Goal: Use online tool/utility: Utilize a website feature to perform a specific function

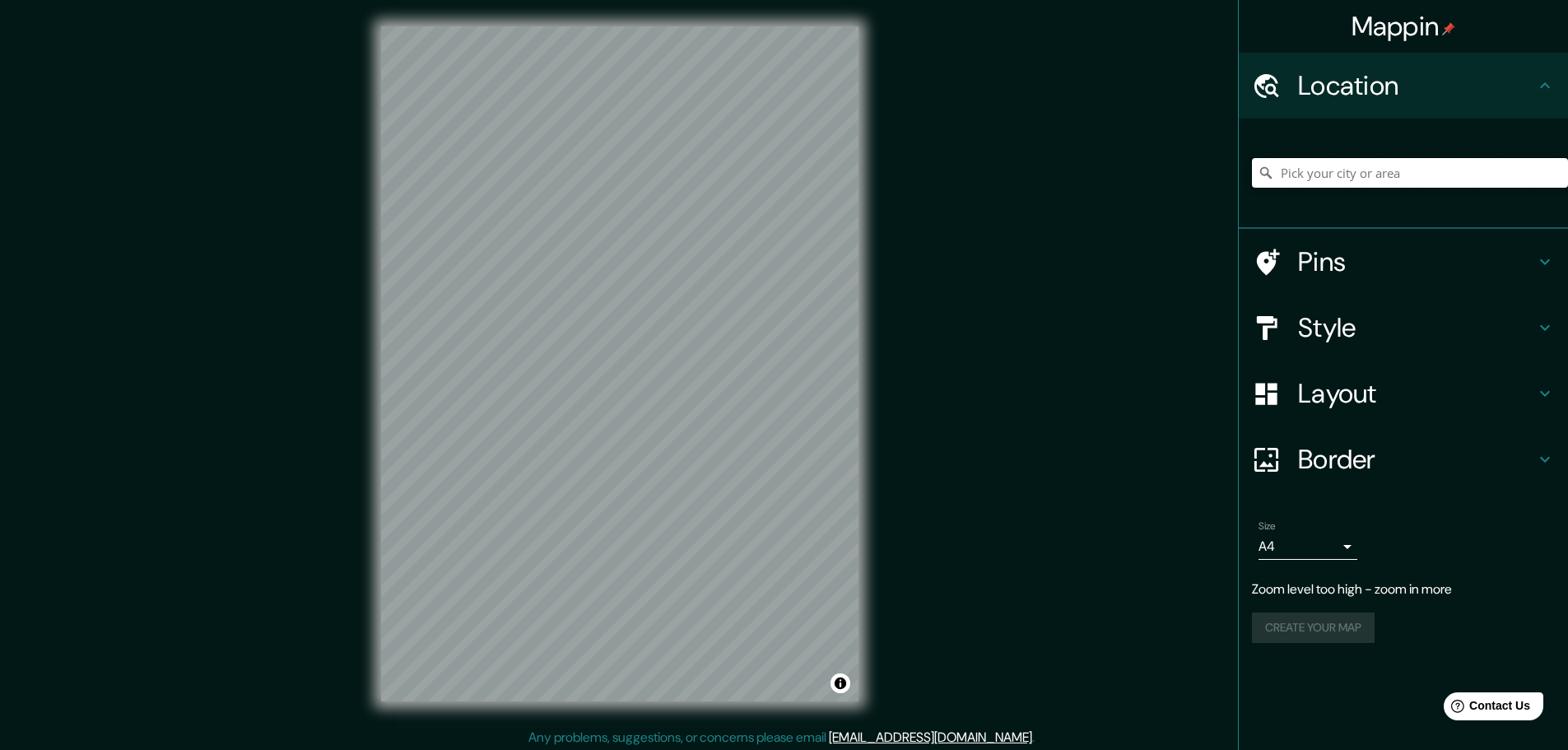
click at [1312, 179] on input "Pick your city or area" at bounding box center [1410, 173] width 316 height 30
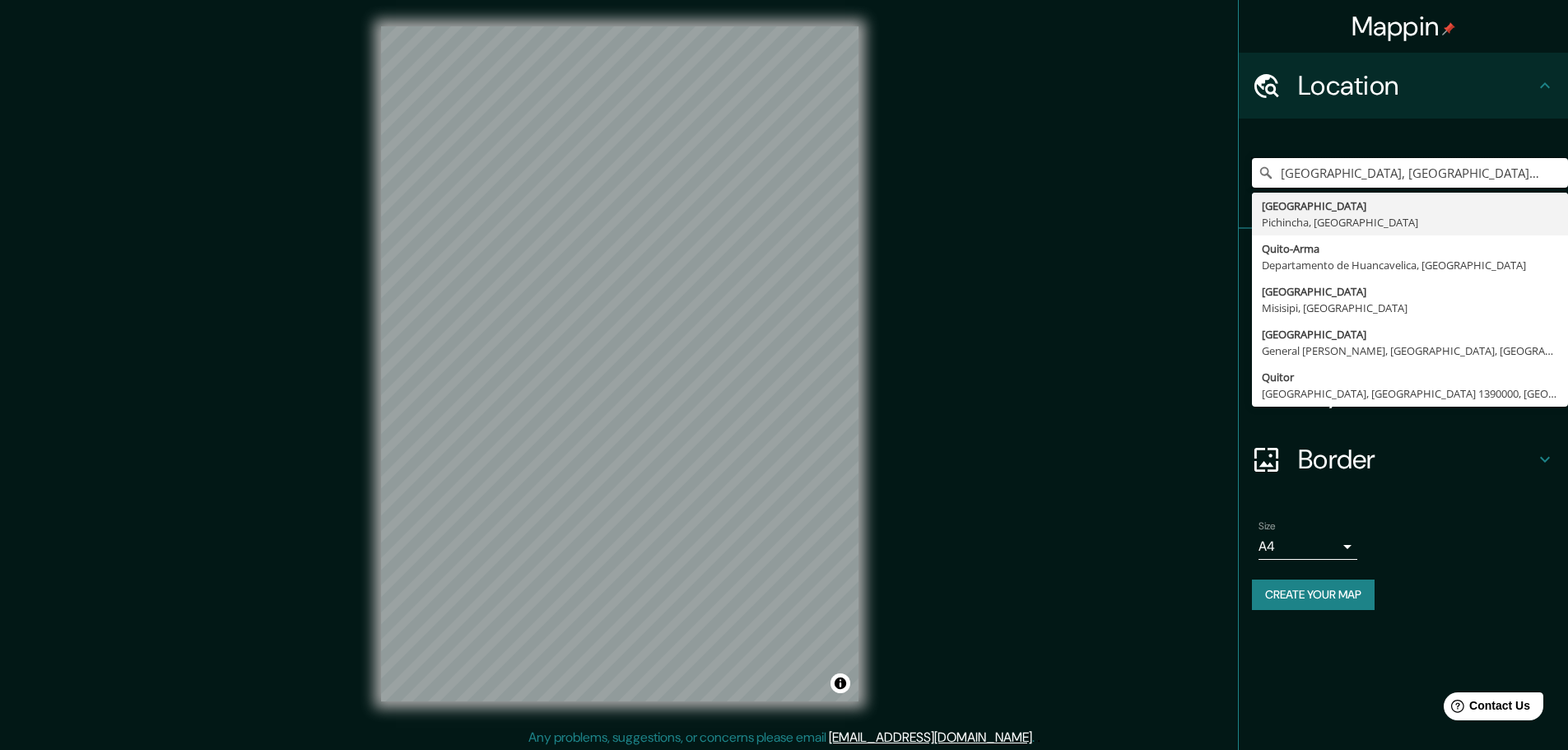
type input "[GEOGRAPHIC_DATA], [GEOGRAPHIC_DATA], [GEOGRAPHIC_DATA]"
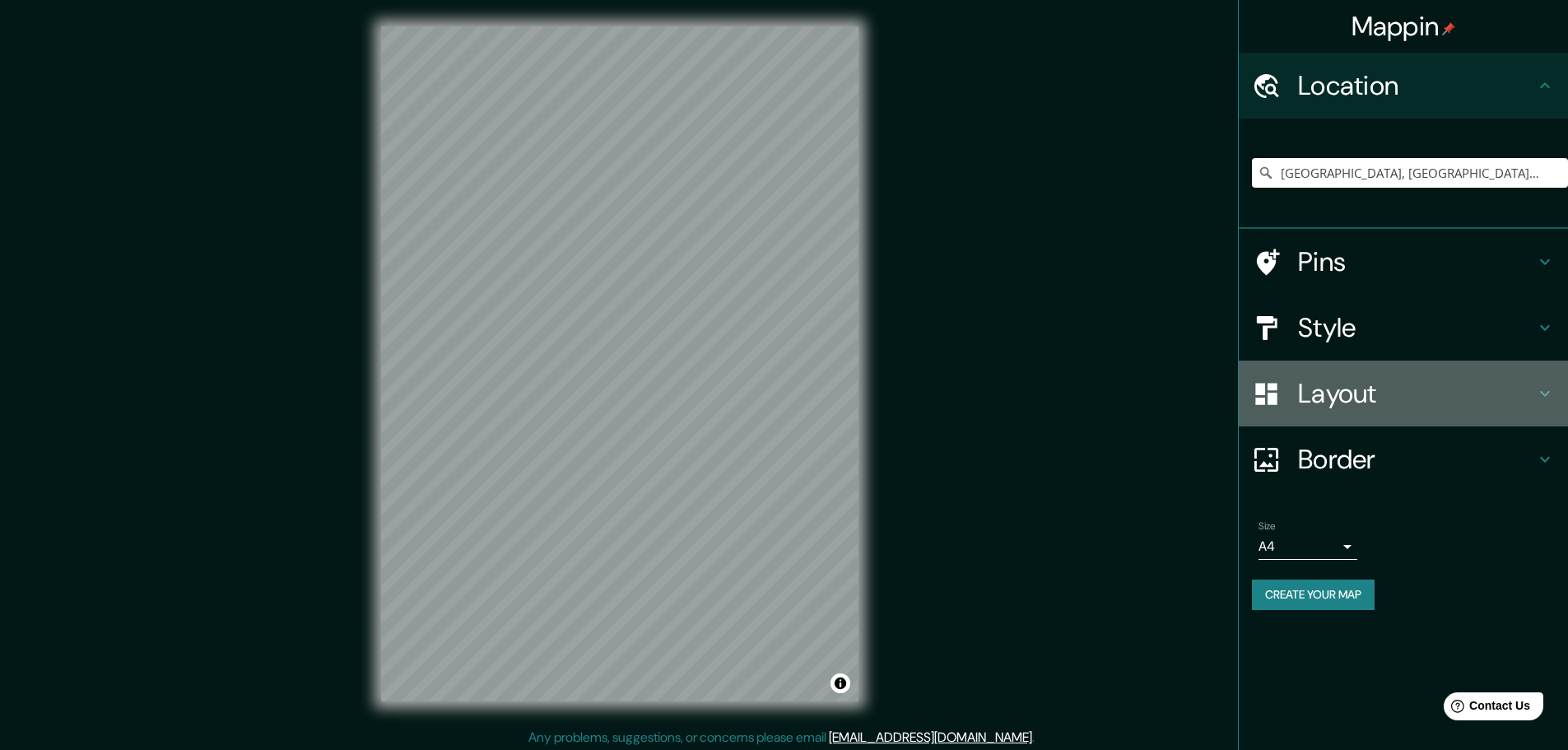
click at [1533, 389] on h4 "Layout" at bounding box center [1417, 393] width 237 height 33
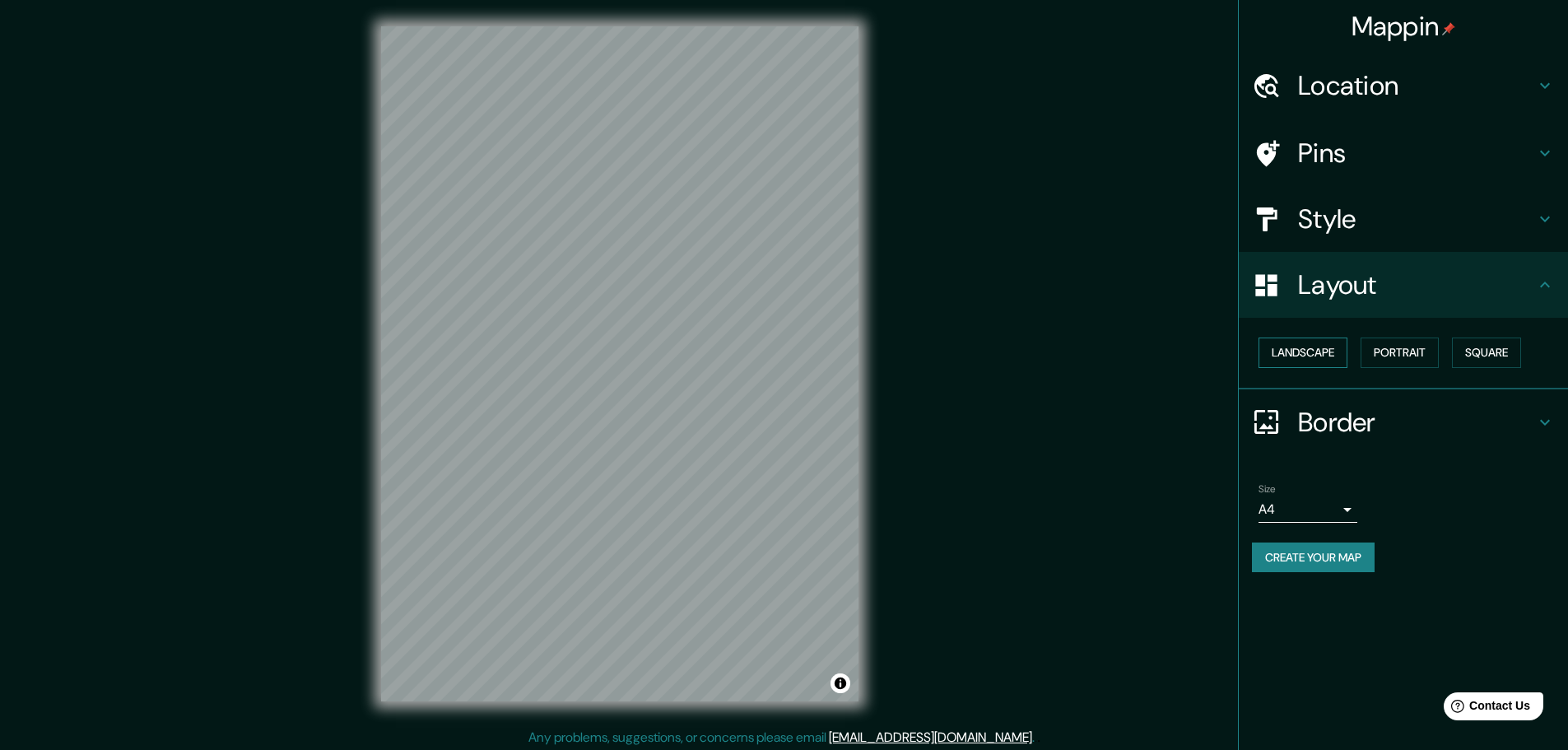
click at [1326, 364] on button "Landscape" at bounding box center [1303, 352] width 89 height 31
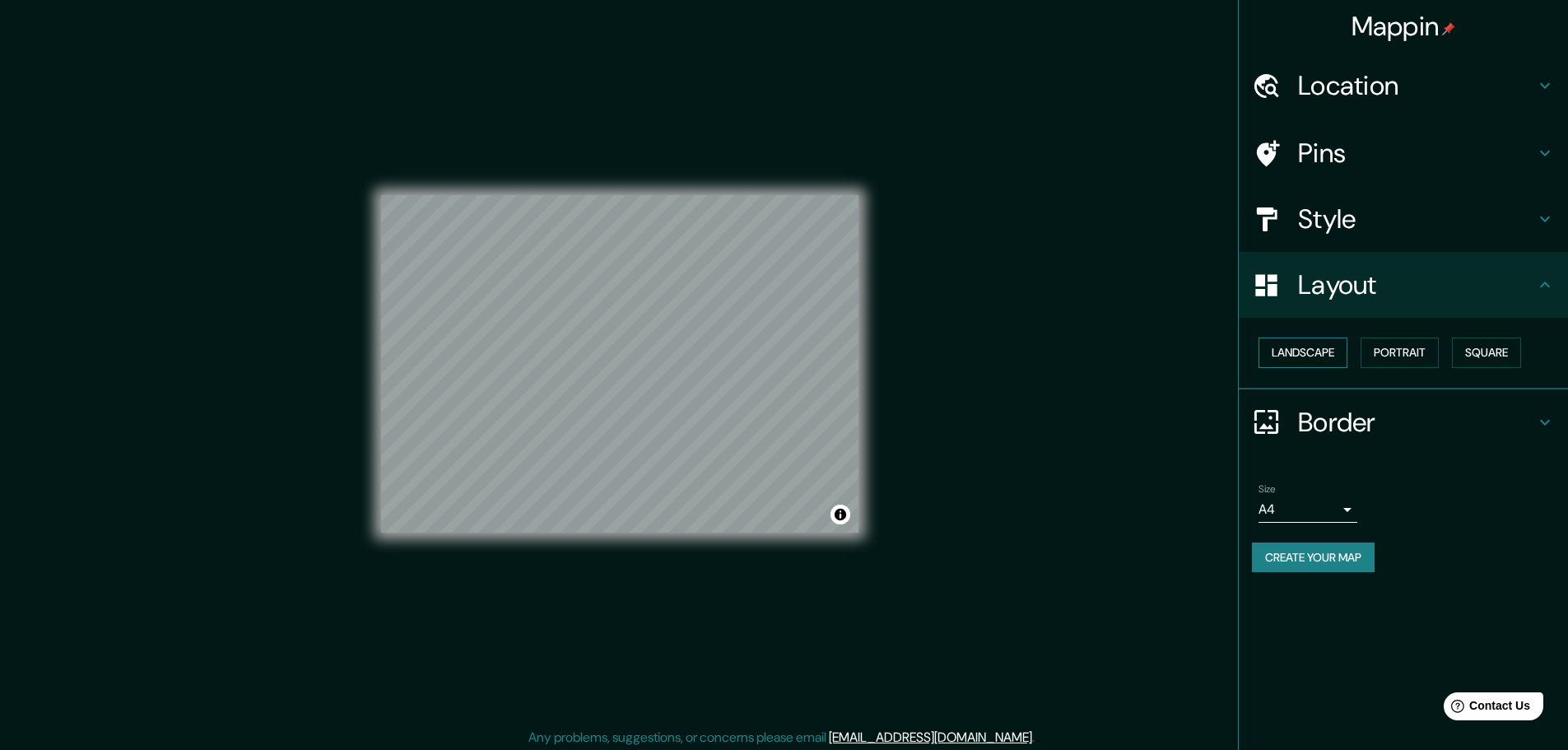
click at [1326, 364] on button "Landscape" at bounding box center [1303, 352] width 89 height 31
drag, startPoint x: 1385, startPoint y: 355, endPoint x: 1477, endPoint y: 359, distance: 92.1
click at [1385, 356] on button "Portrait" at bounding box center [1399, 352] width 78 height 31
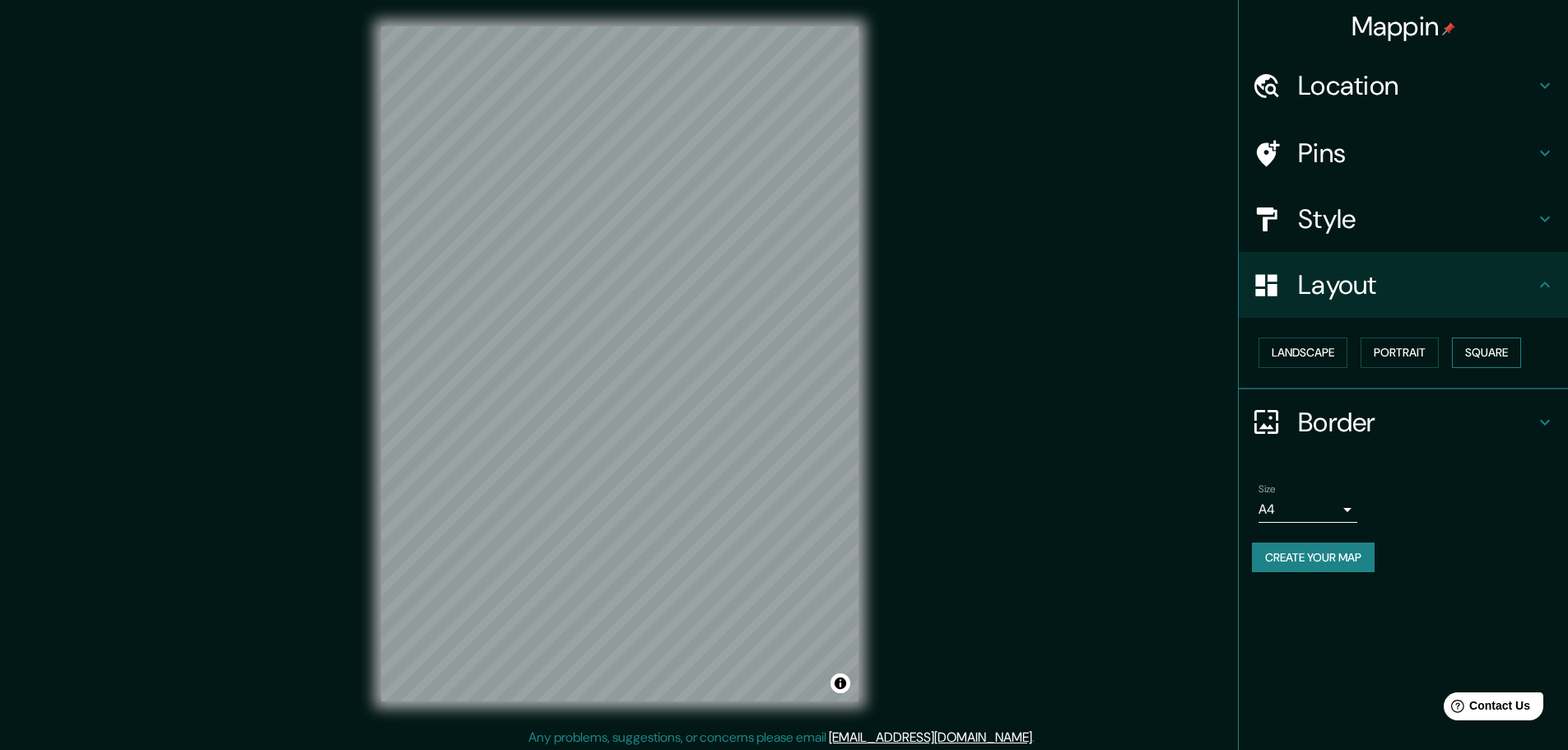
click at [1491, 359] on button "Square" at bounding box center [1487, 352] width 69 height 31
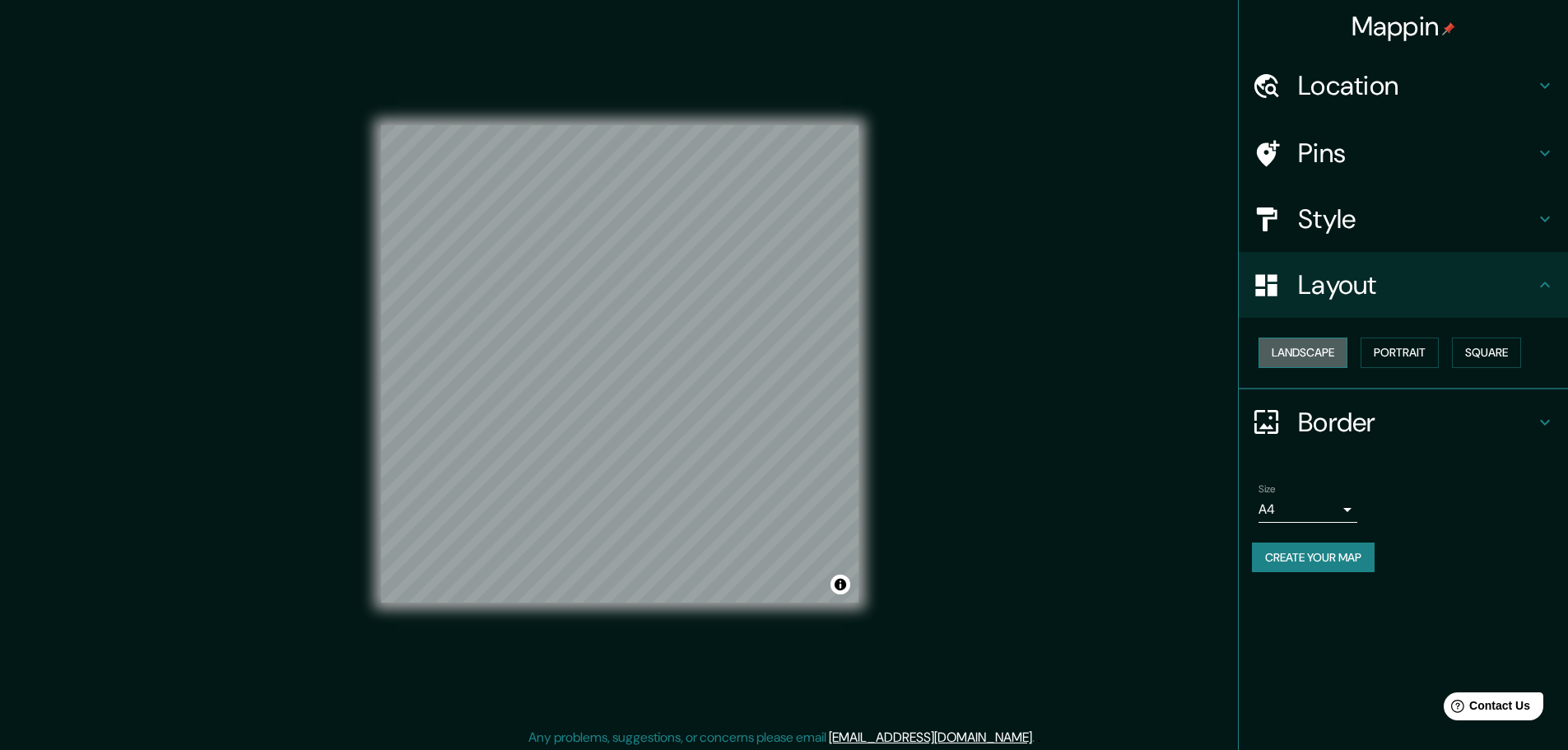
click at [1322, 355] on button "Landscape" at bounding box center [1303, 352] width 89 height 31
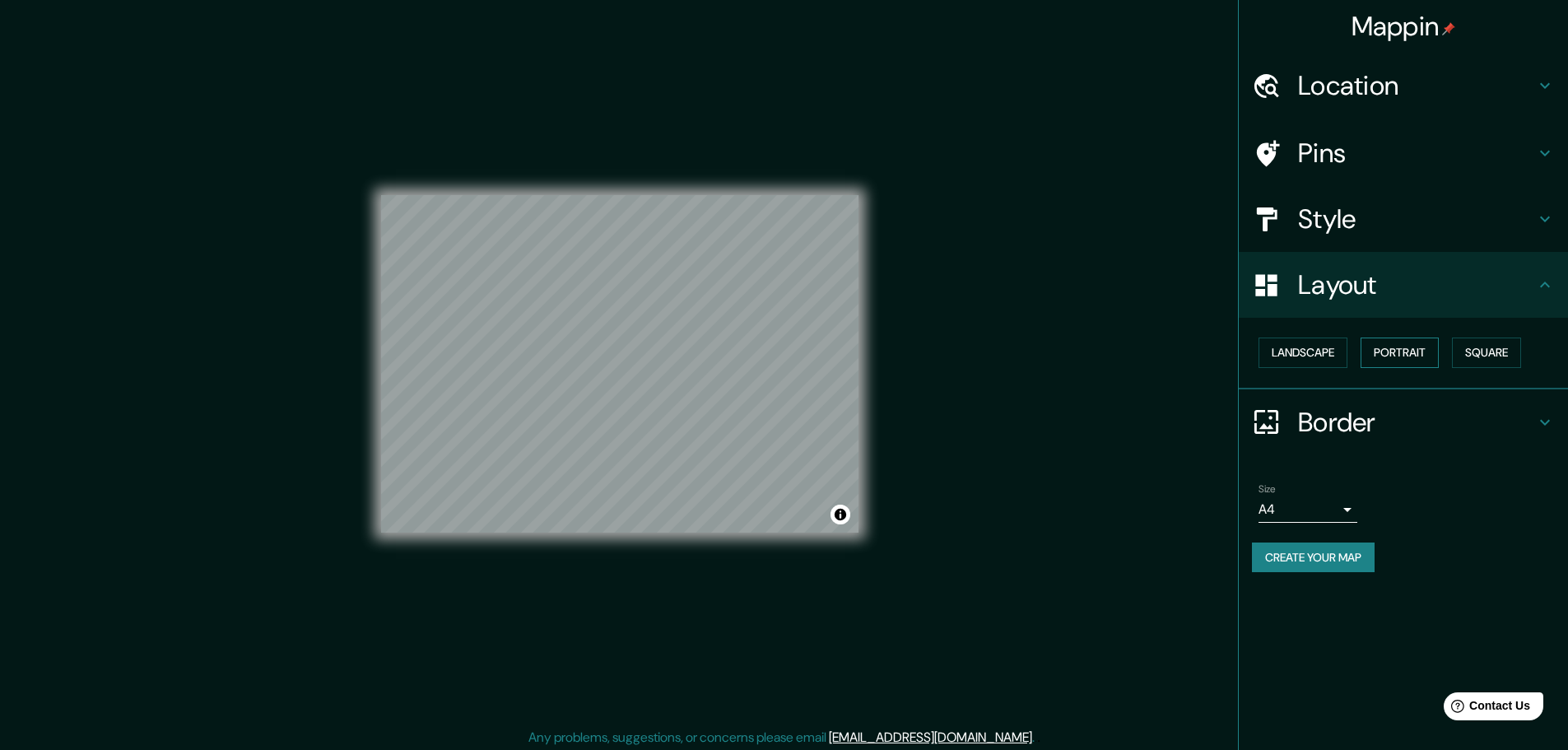
click at [1404, 355] on button "Portrait" at bounding box center [1399, 352] width 78 height 31
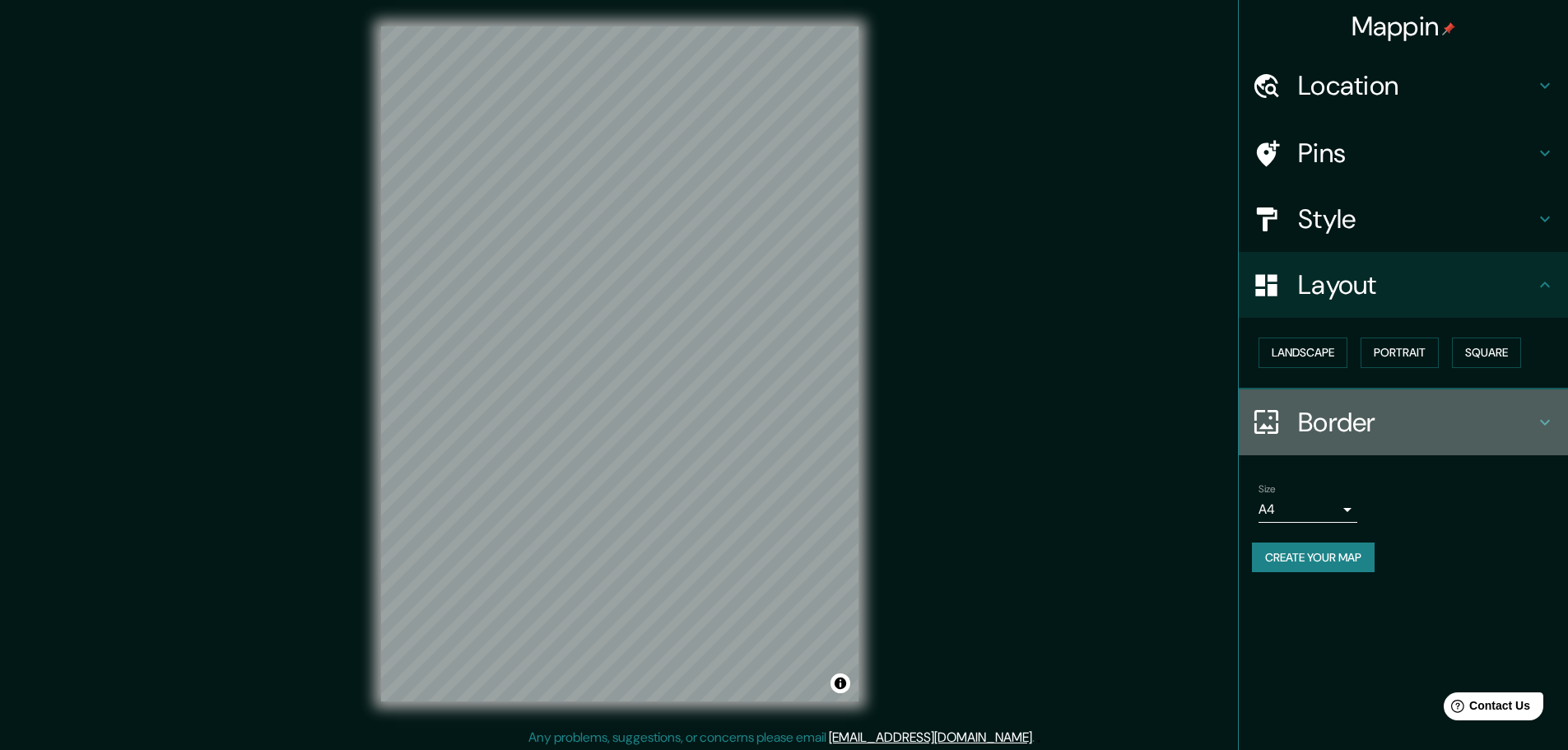
click at [1536, 418] on icon at bounding box center [1545, 422] width 20 height 20
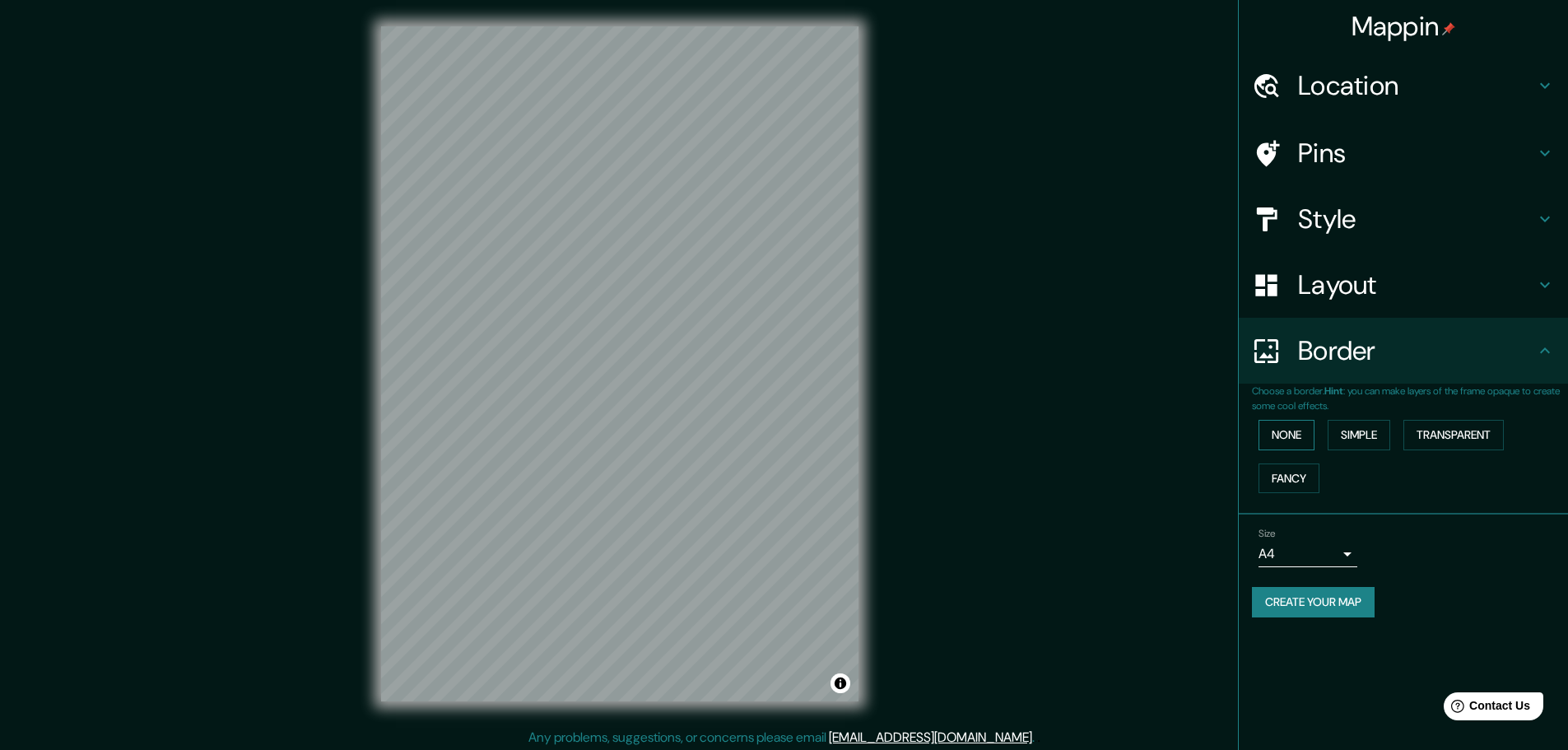
click at [1300, 437] on button "None" at bounding box center [1287, 434] width 56 height 31
click at [1348, 437] on button "Simple" at bounding box center [1359, 434] width 62 height 31
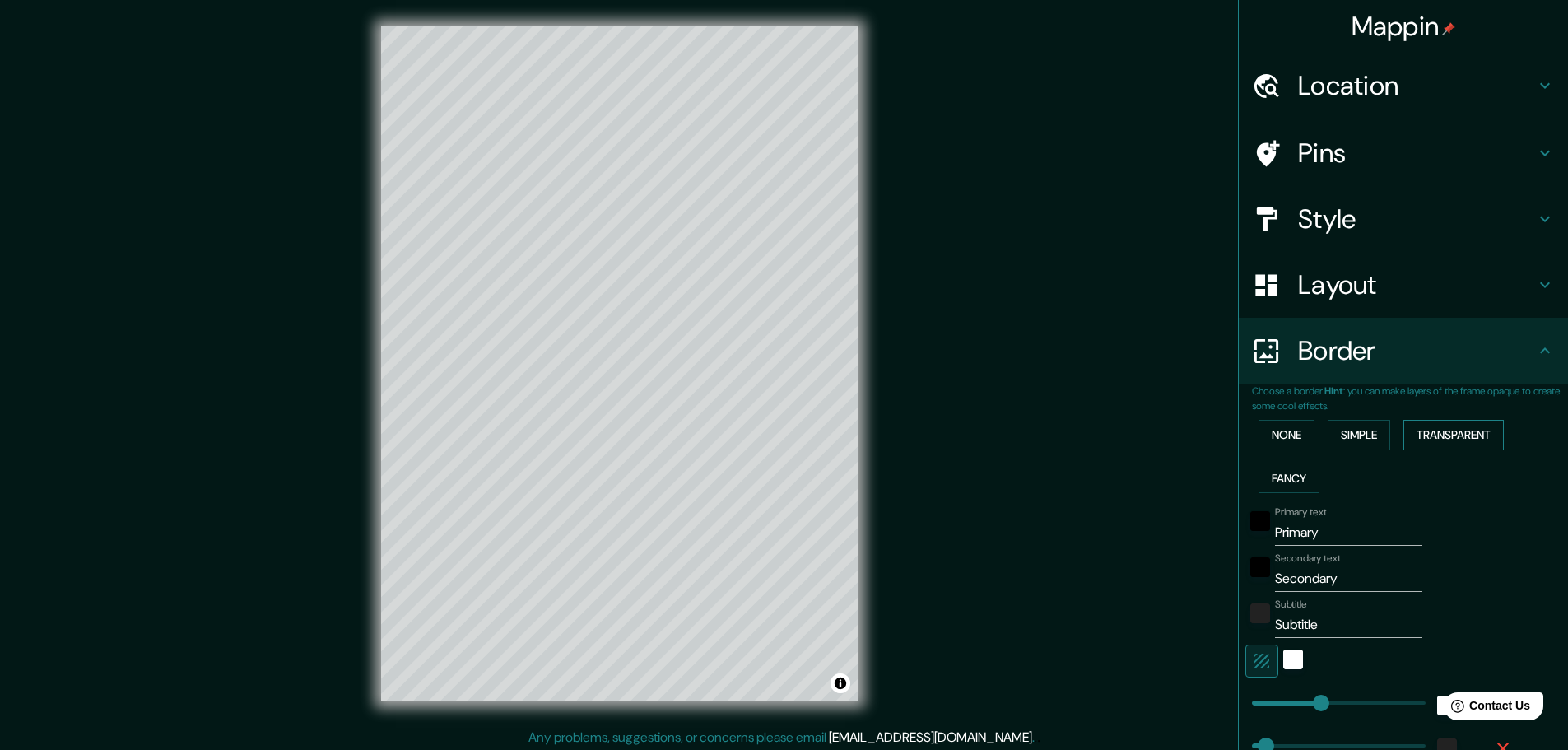
click at [1441, 437] on button "Transparent" at bounding box center [1454, 434] width 101 height 31
click at [1281, 481] on button "Fancy" at bounding box center [1290, 478] width 61 height 31
click at [1283, 437] on button "None" at bounding box center [1287, 434] width 56 height 31
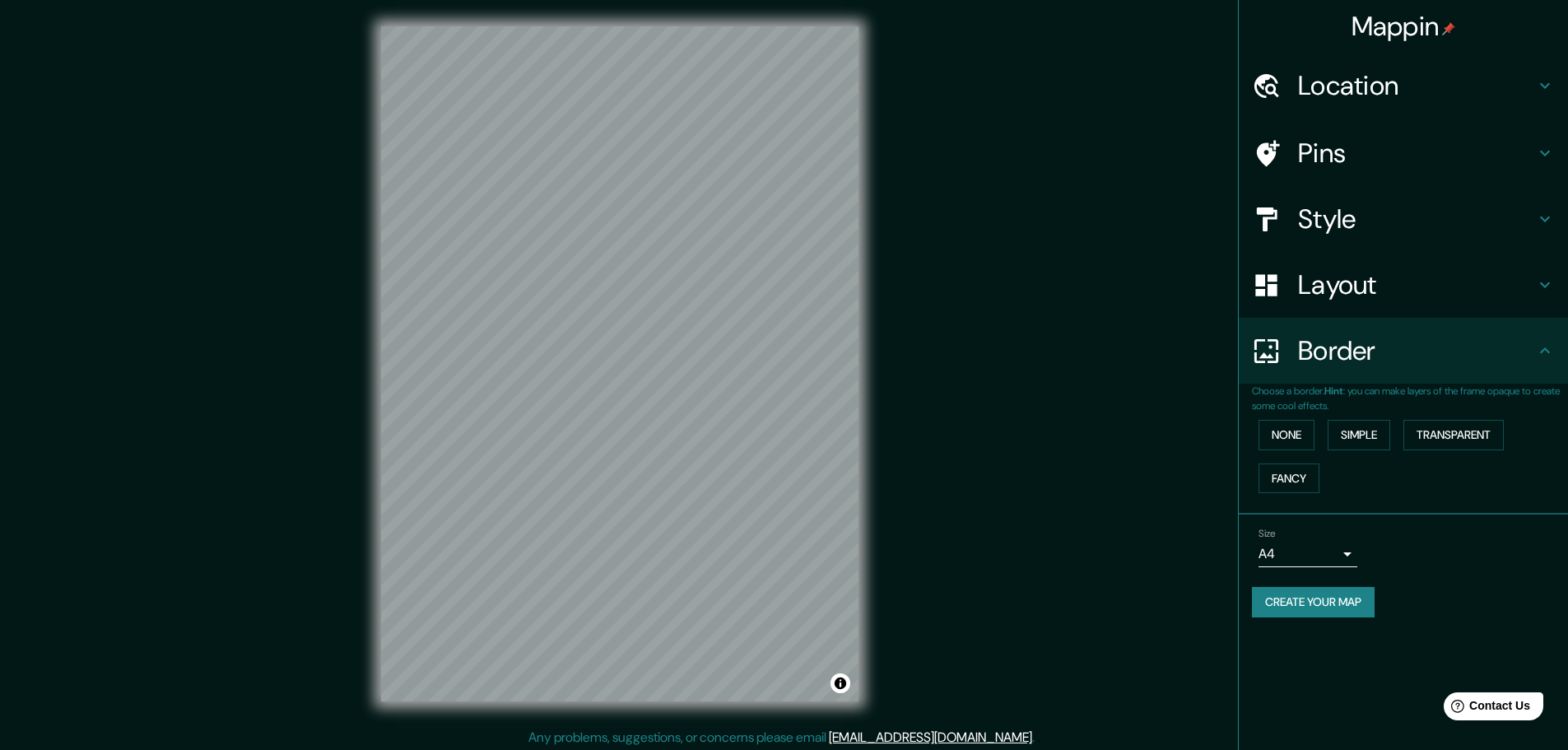
click at [1411, 228] on h4 "Style" at bounding box center [1417, 218] width 237 height 33
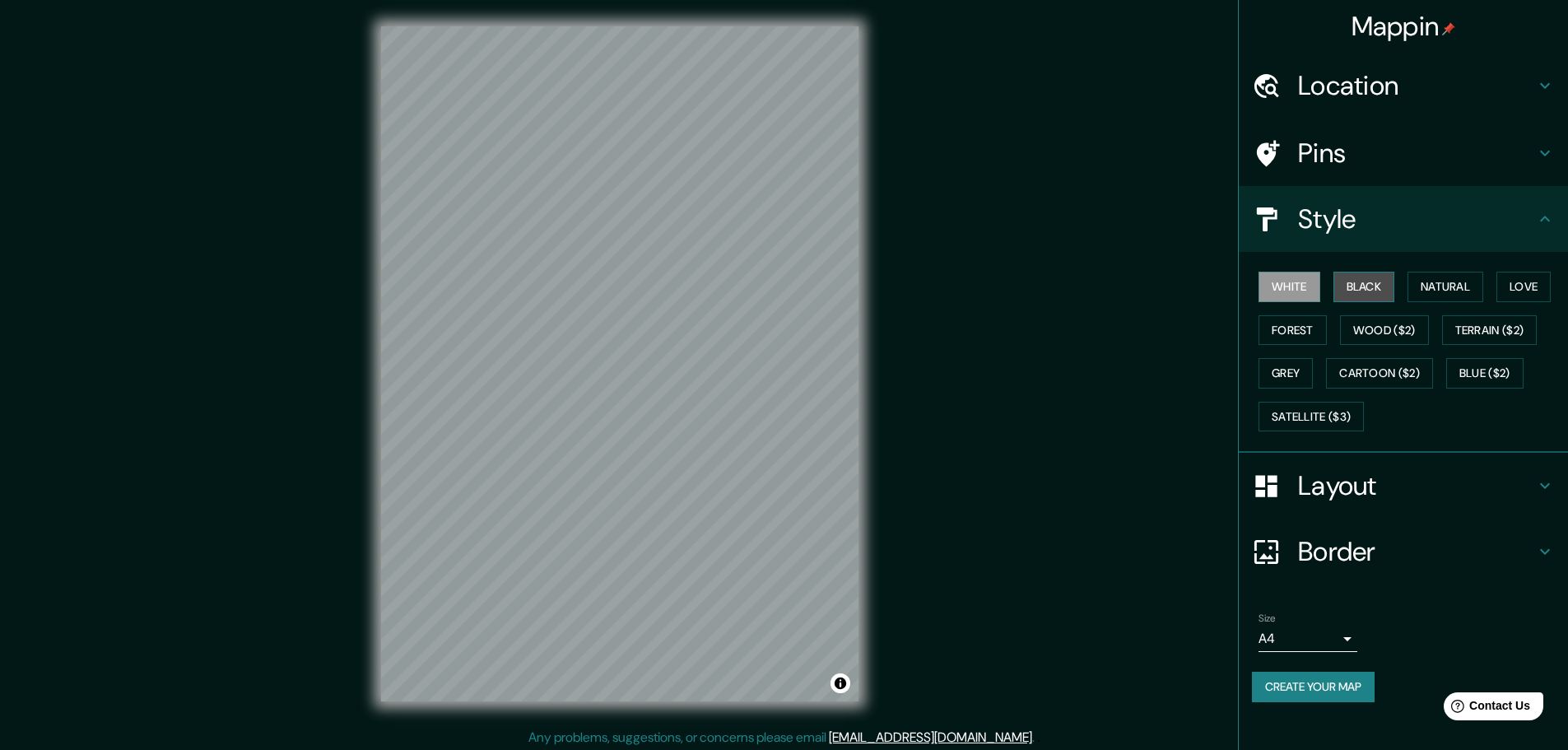
click at [1370, 289] on button "Black" at bounding box center [1365, 286] width 62 height 31
click at [1308, 294] on button "White" at bounding box center [1290, 286] width 62 height 31
click at [1427, 225] on h4 "Style" at bounding box center [1417, 218] width 237 height 33
click at [1370, 284] on button "Black" at bounding box center [1365, 286] width 62 height 31
click at [1314, 689] on button "Create your map" at bounding box center [1313, 686] width 122 height 31
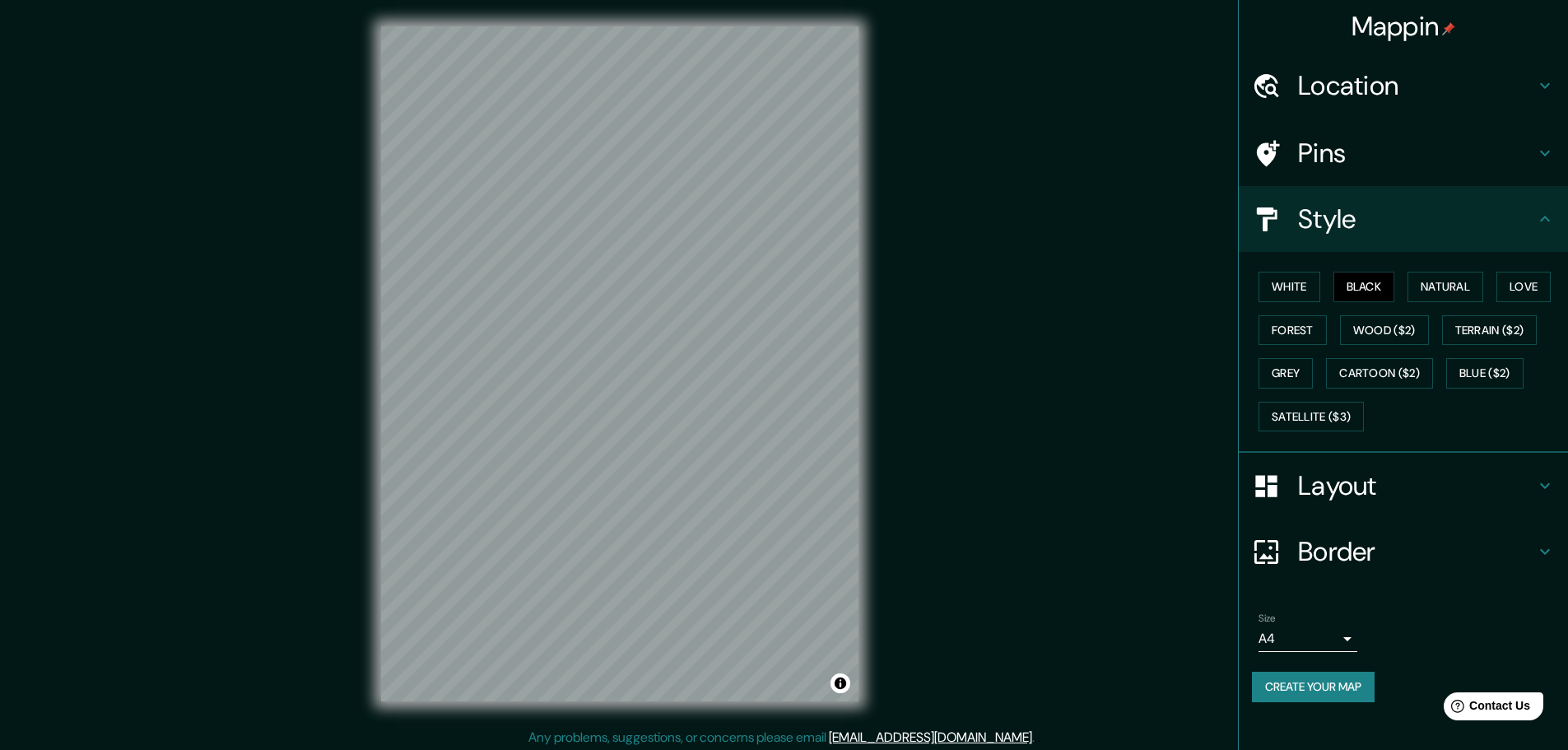
click at [1357, 696] on button "Create your map" at bounding box center [1313, 686] width 122 height 31
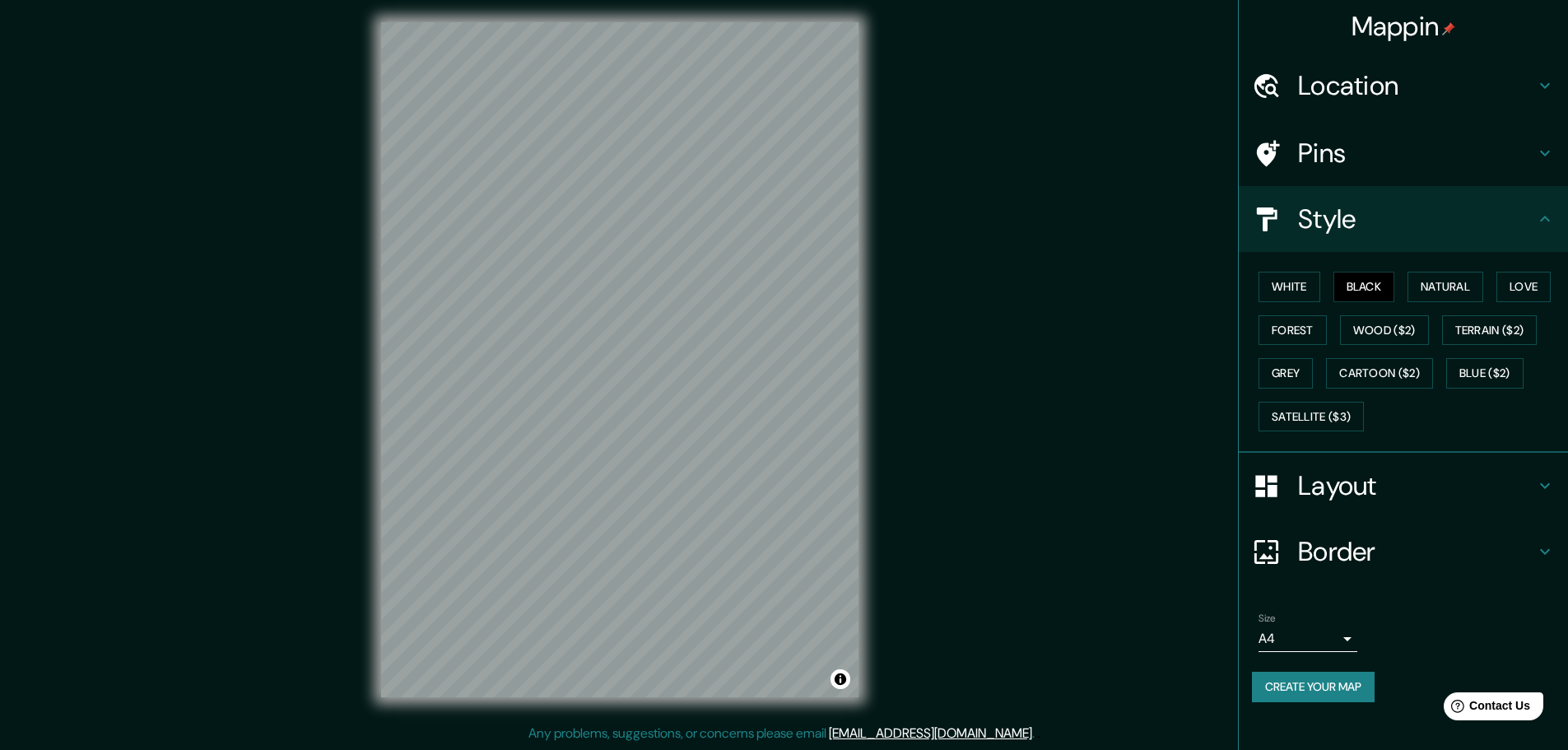
click at [1101, 153] on div "Mappin Location [GEOGRAPHIC_DATA], [GEOGRAPHIC_DATA], [GEOGRAPHIC_DATA] [GEOGRA…" at bounding box center [784, 373] width 1568 height 754
